Goal: Transaction & Acquisition: Download file/media

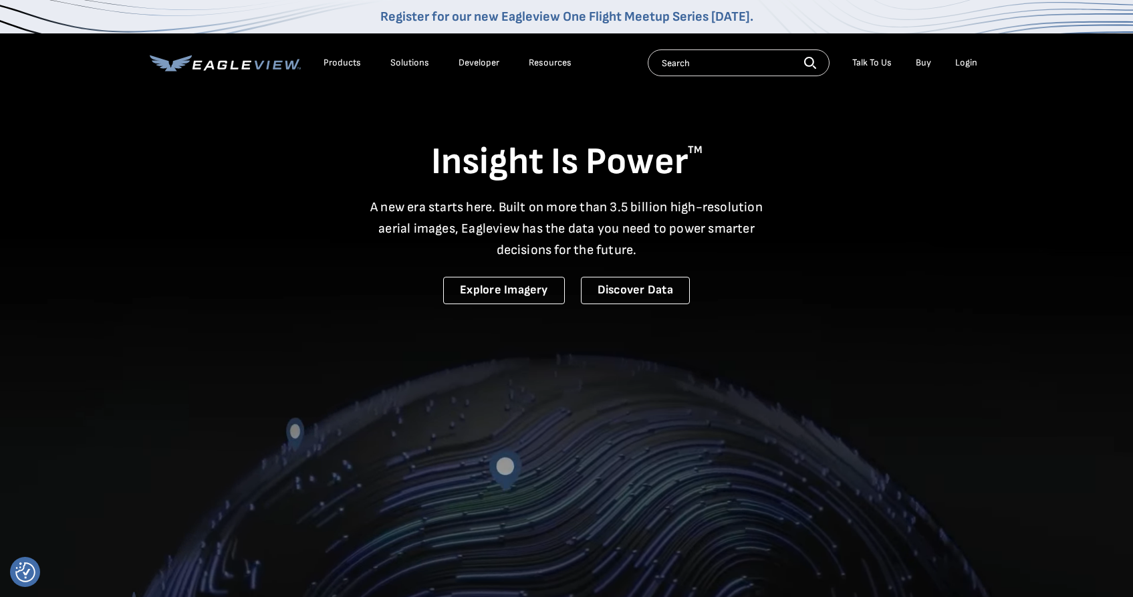
click at [961, 63] on div "Login" at bounding box center [966, 63] width 22 height 12
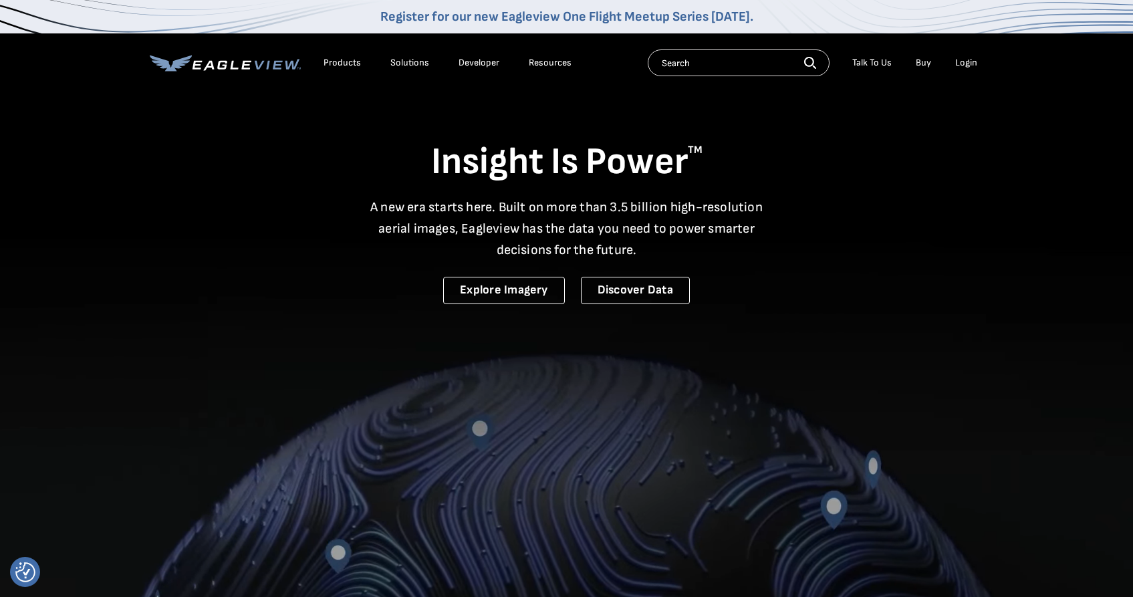
click at [966, 65] on div "Login" at bounding box center [966, 63] width 22 height 12
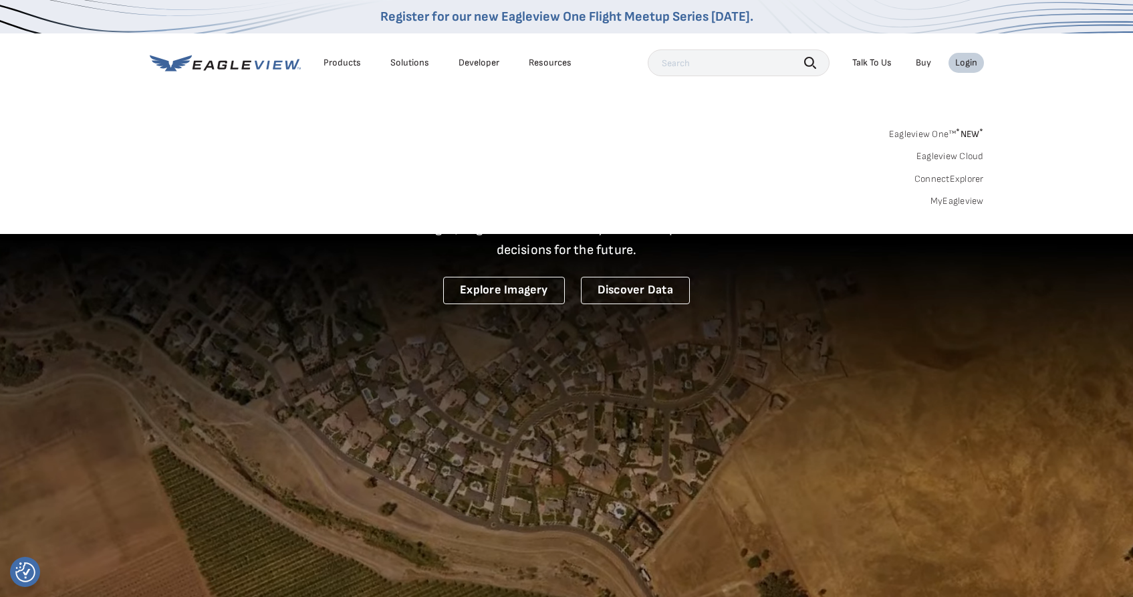
click at [976, 66] on div "Login" at bounding box center [966, 63] width 22 height 12
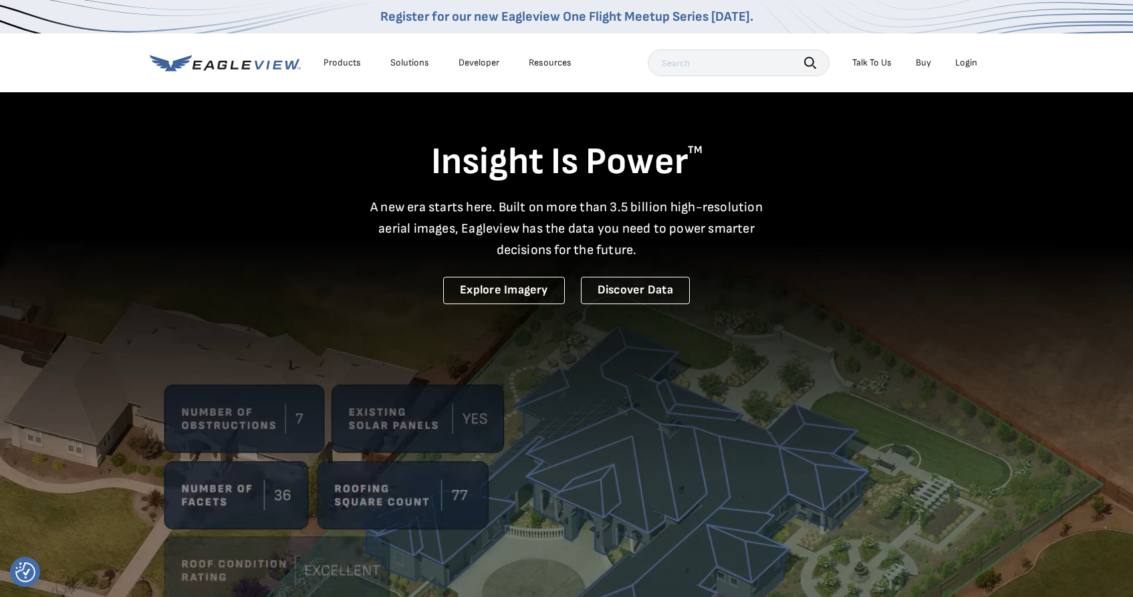
click at [976, 66] on div "Login" at bounding box center [966, 63] width 22 height 12
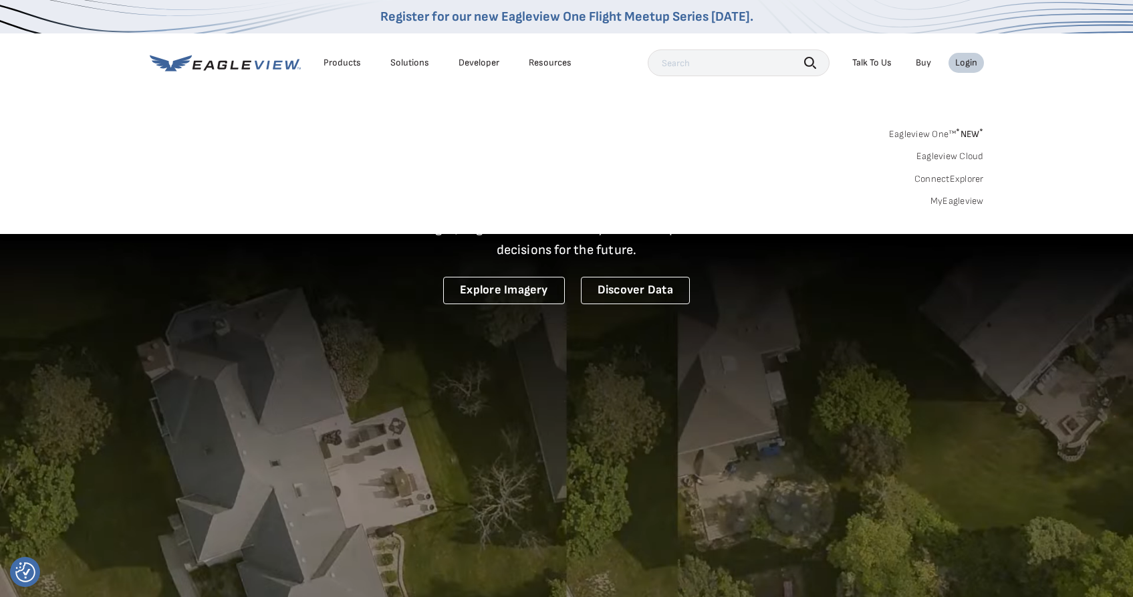
click at [956, 199] on link "MyEagleview" at bounding box center [957, 201] width 53 height 12
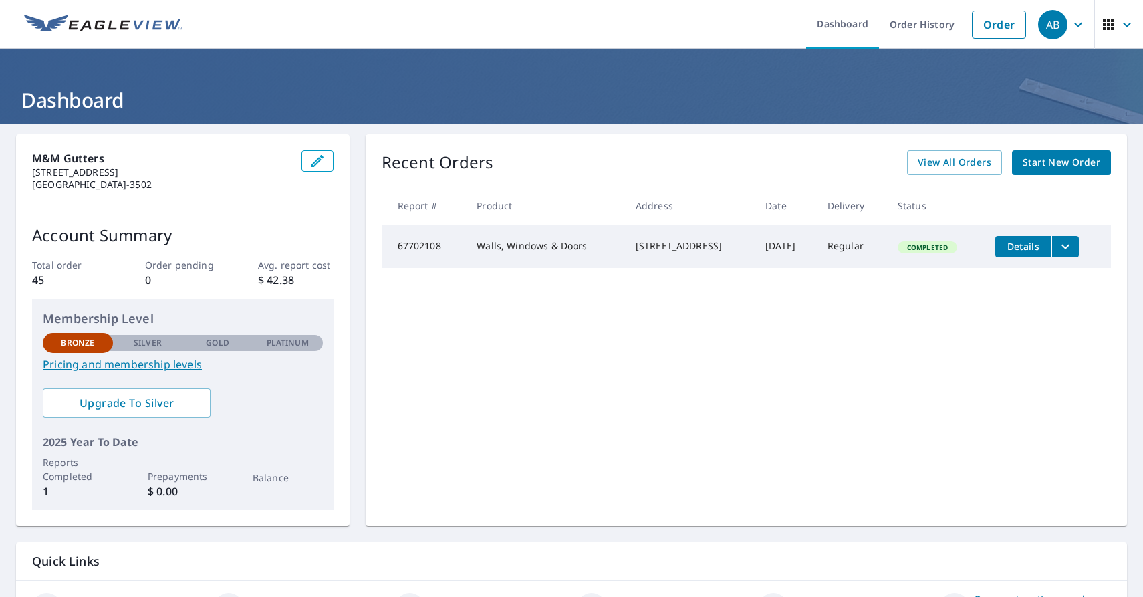
click at [714, 247] on div "[STREET_ADDRESS]" at bounding box center [690, 245] width 108 height 13
click at [1009, 248] on span "Details" at bounding box center [1024, 246] width 40 height 13
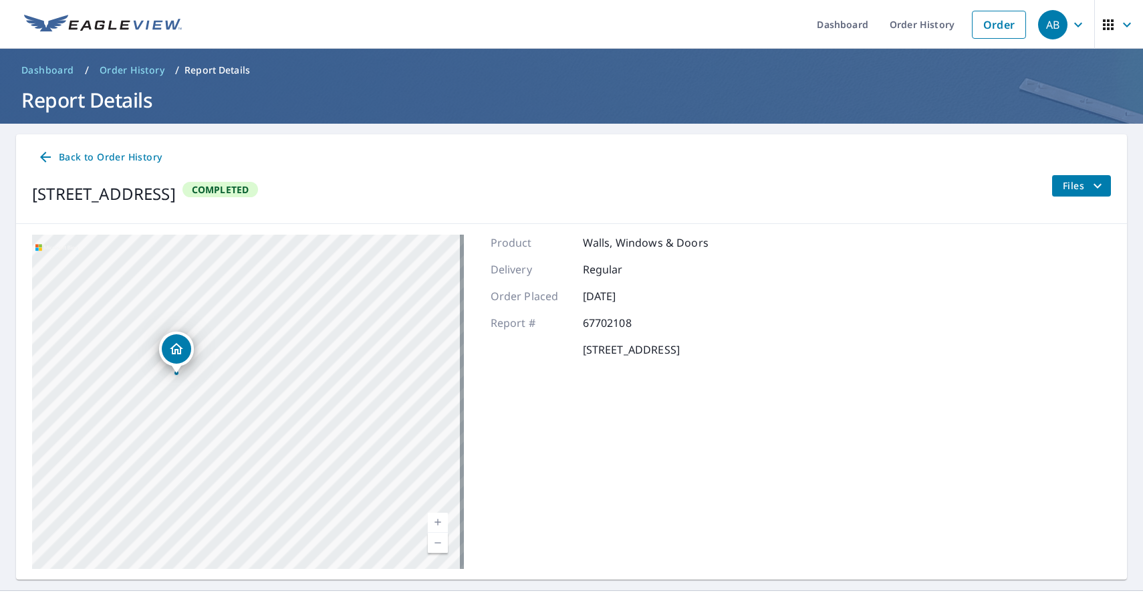
click at [1072, 188] on span "Files" at bounding box center [1084, 186] width 43 height 16
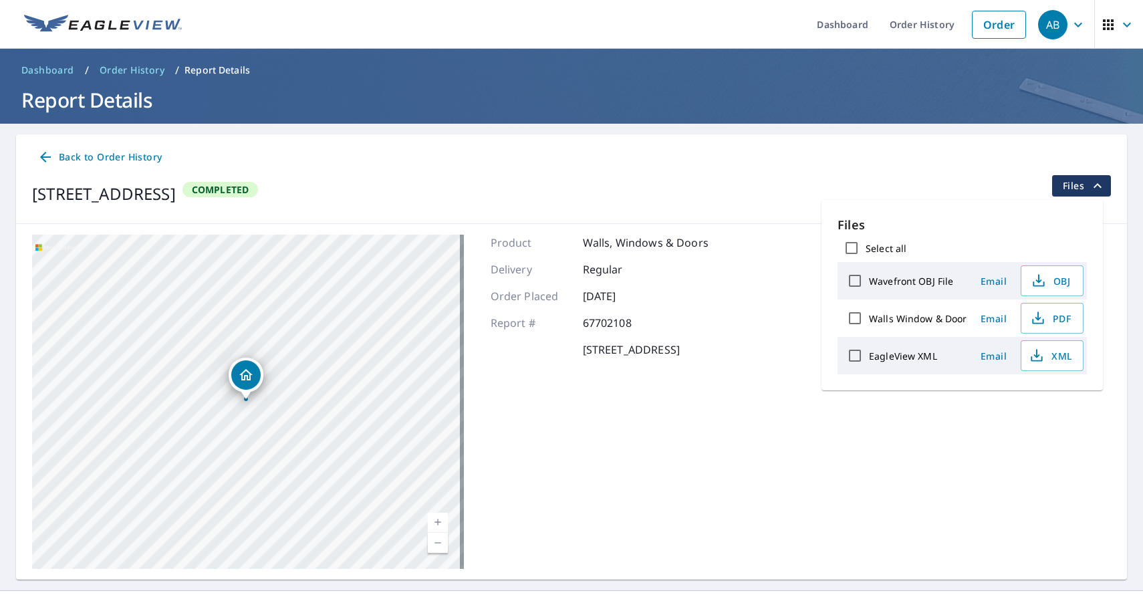
click at [858, 281] on input "Wavefront OBJ File" at bounding box center [855, 281] width 28 height 28
checkbox input "true"
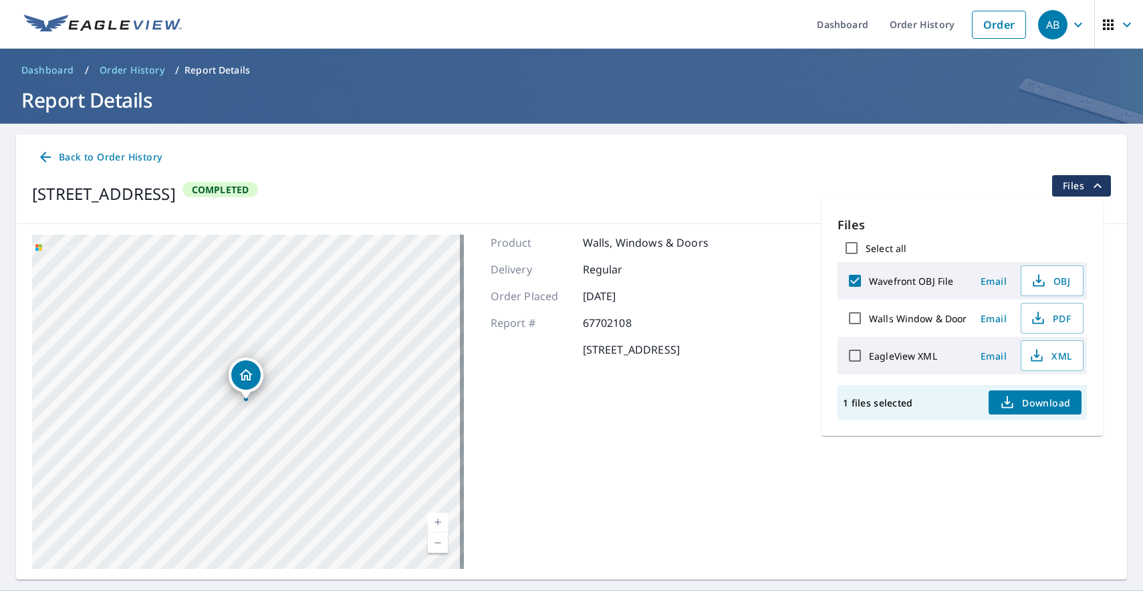
click at [857, 316] on input "Walls Window & Door" at bounding box center [855, 318] width 28 height 28
checkbox input "true"
click at [857, 357] on input "EagleView XML" at bounding box center [855, 356] width 28 height 28
checkbox input "true"
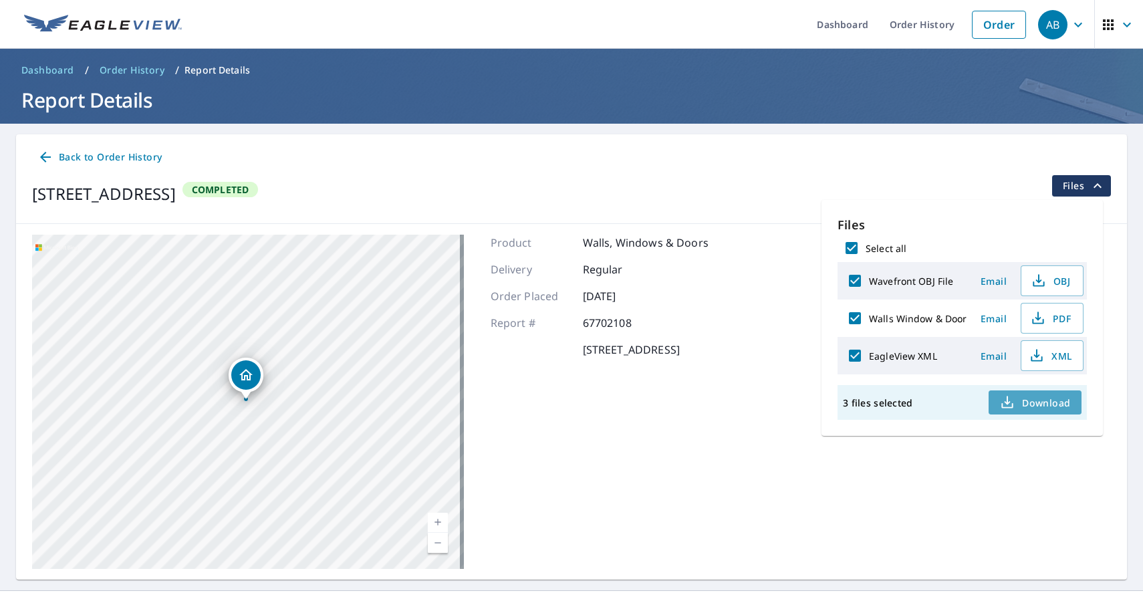
click at [1033, 401] on span "Download" at bounding box center [1035, 402] width 71 height 16
click at [1014, 405] on icon "button" at bounding box center [1008, 402] width 16 height 16
click at [1078, 187] on span "Files" at bounding box center [1084, 186] width 43 height 16
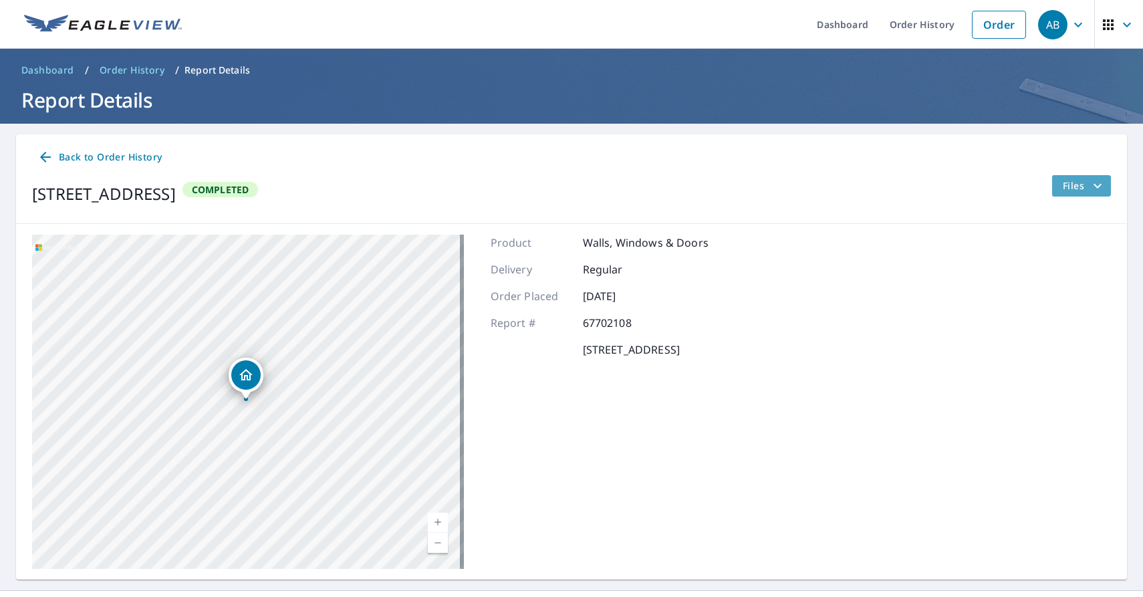
click at [1078, 187] on span "Files" at bounding box center [1084, 186] width 43 height 16
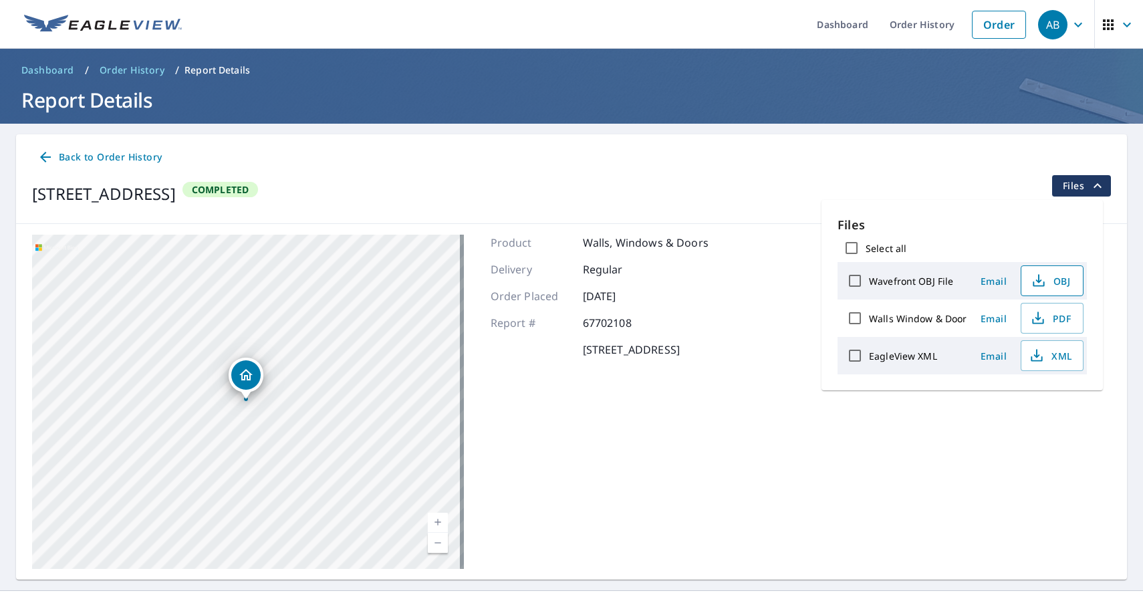
click at [1059, 281] on span "OBJ" at bounding box center [1051, 281] width 43 height 16
click at [965, 18] on li "Order" at bounding box center [999, 24] width 68 height 49
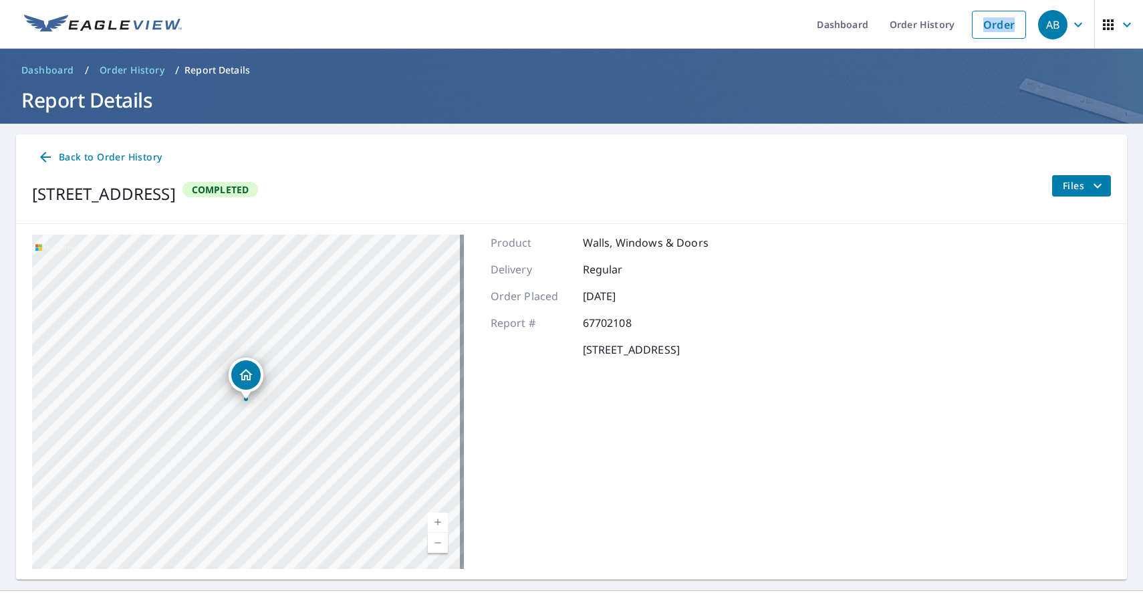
click at [1070, 184] on span "Files" at bounding box center [1084, 186] width 43 height 16
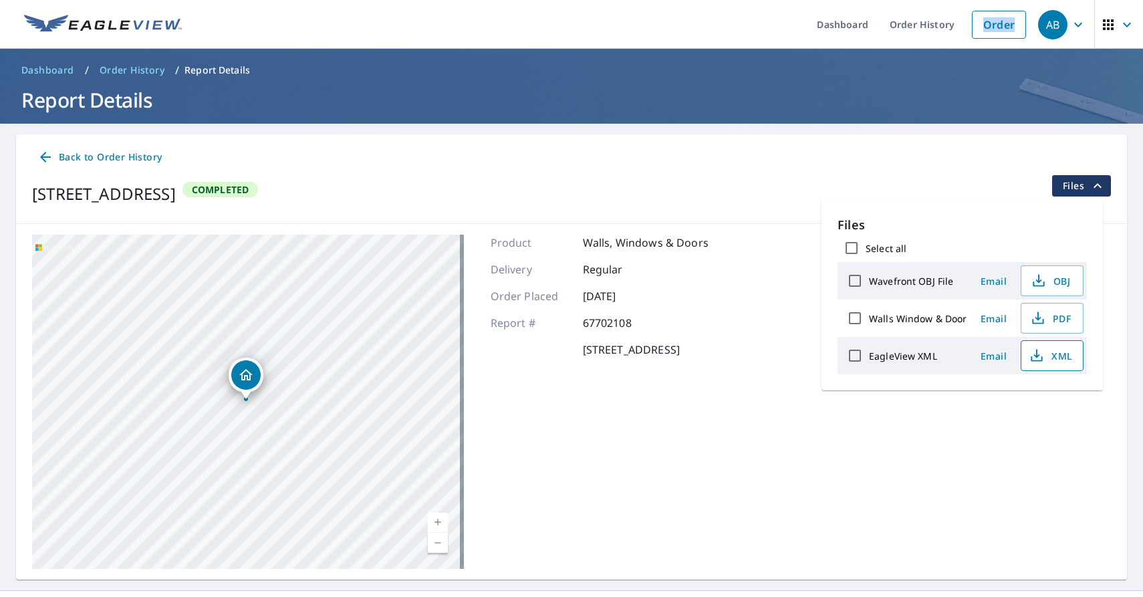
click at [1048, 356] on span "XML" at bounding box center [1051, 356] width 43 height 16
click at [1052, 356] on span "XML" at bounding box center [1051, 356] width 43 height 16
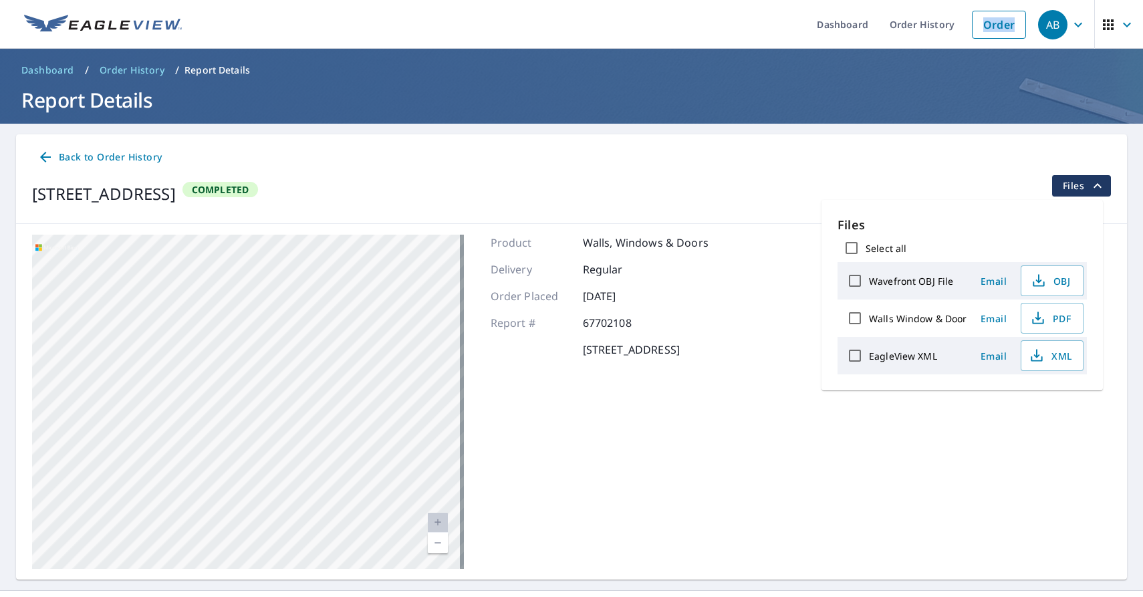
drag, startPoint x: 248, startPoint y: 382, endPoint x: 386, endPoint y: 235, distance: 201.5
click at [386, 235] on div "[STREET_ADDRESS]" at bounding box center [248, 402] width 432 height 334
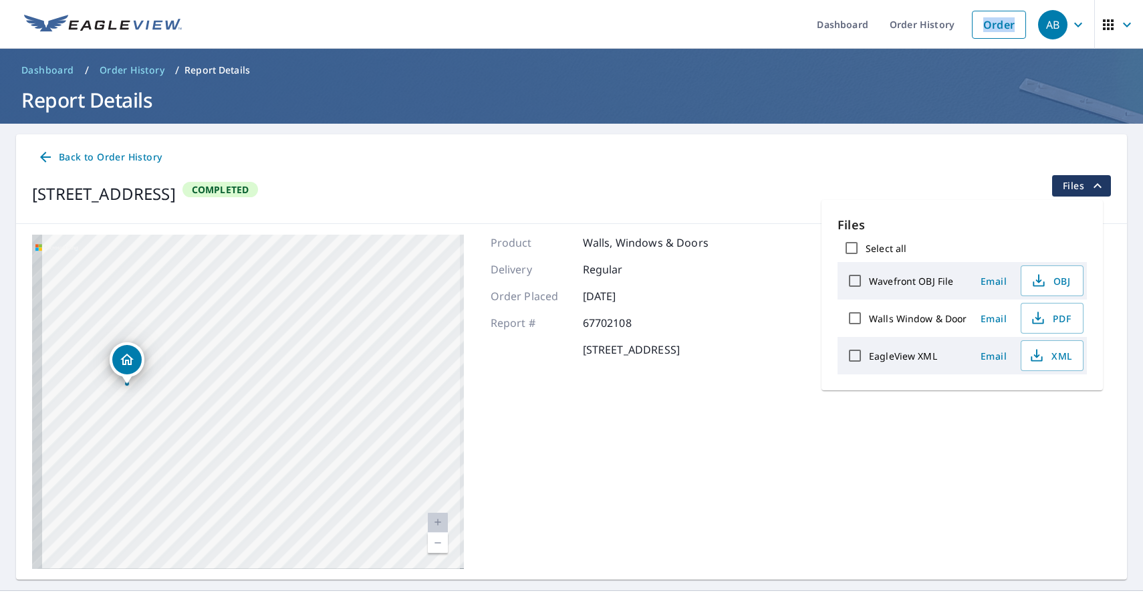
drag, startPoint x: 228, startPoint y: 388, endPoint x: 363, endPoint y: 346, distance: 141.7
click at [362, 346] on div "[STREET_ADDRESS]" at bounding box center [248, 402] width 432 height 334
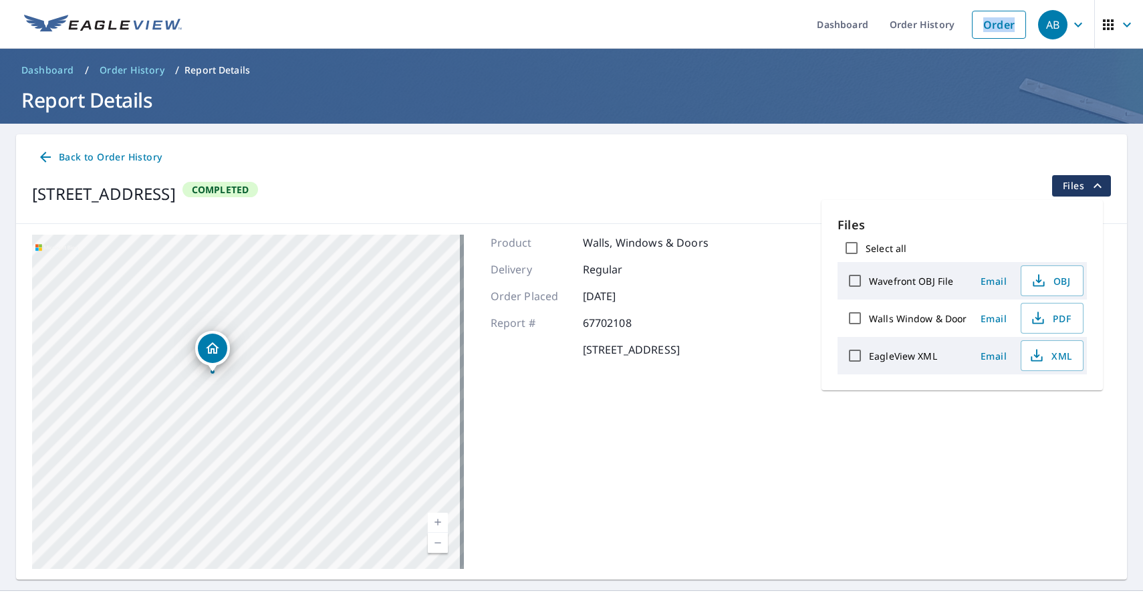
drag, startPoint x: 289, startPoint y: 195, endPoint x: 31, endPoint y: 192, distance: 258.1
click at [31, 192] on div "Back to Order History [STREET_ADDRESS] Completed Files" at bounding box center [571, 179] width 1111 height 90
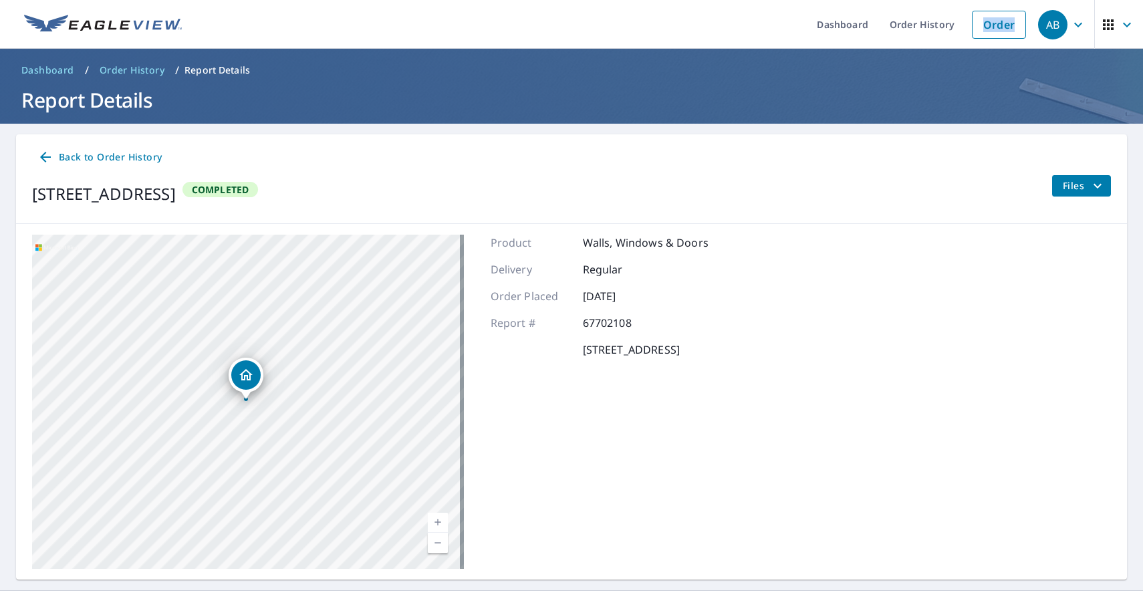
copy div "[STREET_ADDRESS]"
